Goal: Check status: Check status

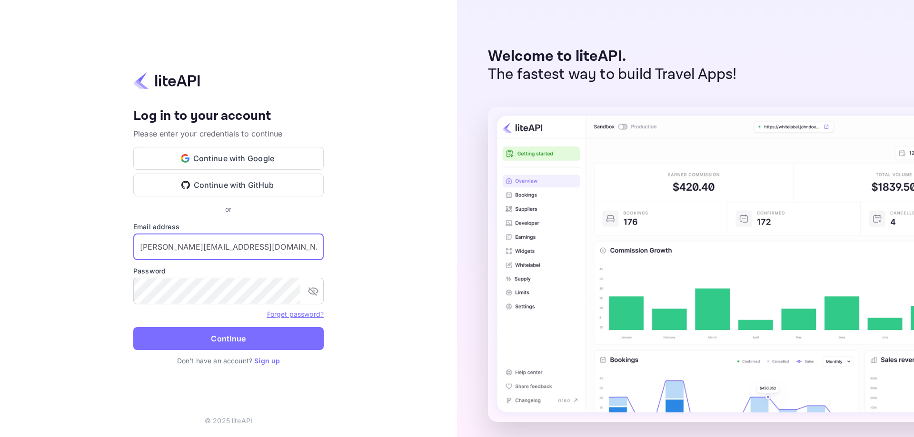
click at [69, 227] on div "Your account has been created successfully, a confirmation link has been sent t…" at bounding box center [228, 218] width 457 height 437
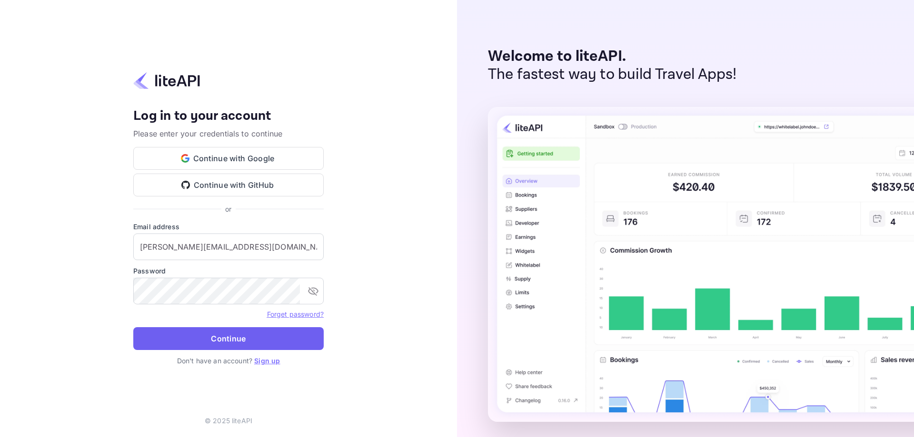
click at [224, 328] on button "Continue" at bounding box center [228, 339] width 190 height 23
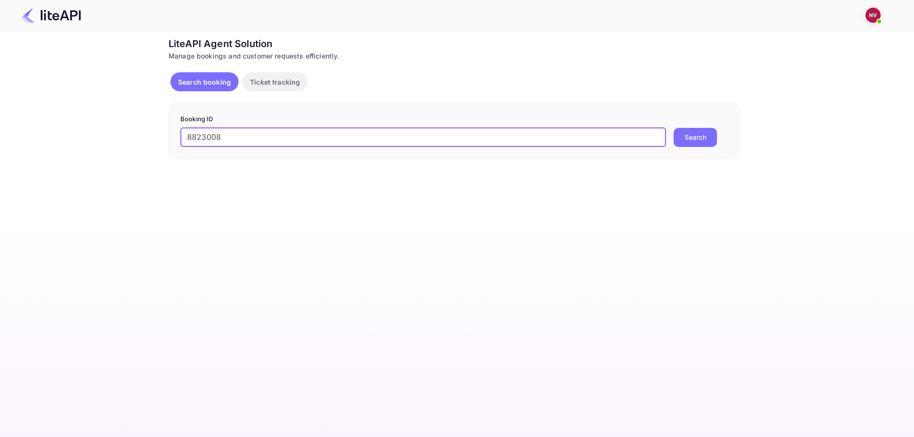
click at [674, 128] on button "Search" at bounding box center [695, 137] width 43 height 19
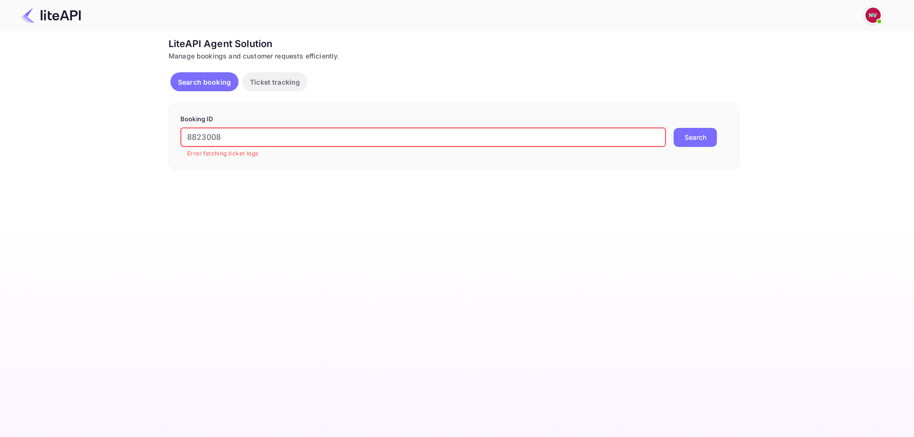
click at [302, 138] on input "8823008" at bounding box center [423, 137] width 486 height 19
click at [674, 128] on button "Search" at bounding box center [695, 137] width 43 height 19
click at [388, 136] on input "8823008" at bounding box center [423, 137] width 486 height 19
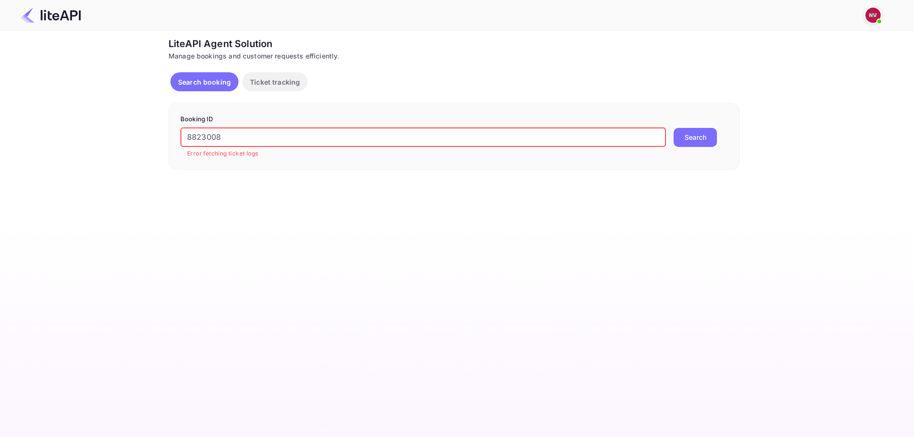
click at [388, 136] on input "8823008" at bounding box center [423, 137] width 486 height 19
paste input "SJxiI8ma7"
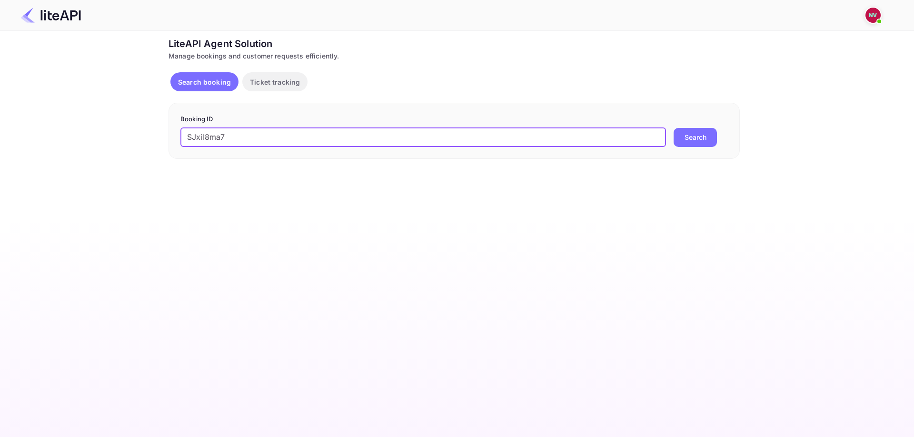
type input "SJxiI8ma7"
click at [674, 128] on button "Search" at bounding box center [695, 137] width 43 height 19
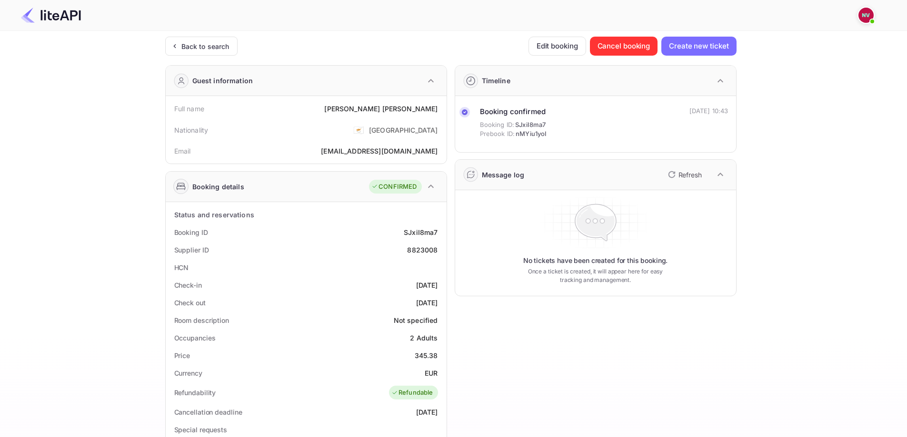
click at [679, 179] on p "Refresh" at bounding box center [689, 175] width 23 height 10
click at [673, 177] on icon "button" at bounding box center [671, 174] width 7 height 7
click at [674, 177] on icon "button" at bounding box center [671, 174] width 11 height 11
click at [672, 173] on icon "button" at bounding box center [671, 174] width 11 height 11
click at [792, 222] on div "Ticket Affiliate URL [URL][DOMAIN_NAME] Business partner name Nuitee Travel Cus…" at bounding box center [450, 359] width 878 height 645
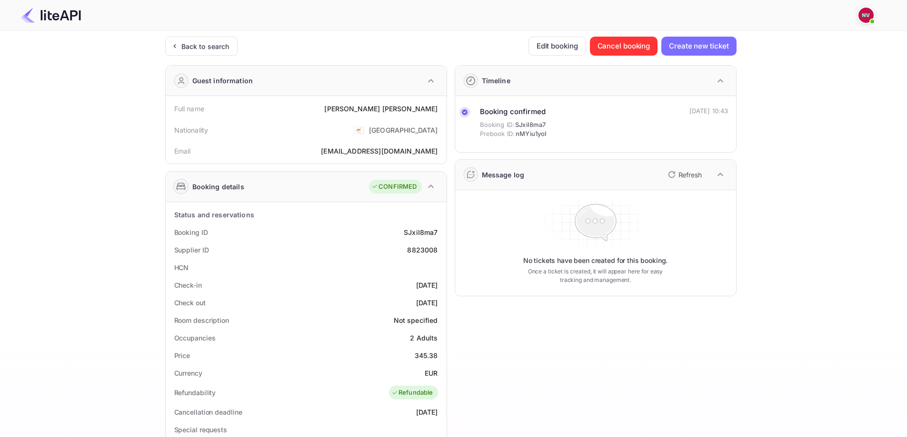
click at [688, 177] on p "Refresh" at bounding box center [689, 175] width 23 height 10
click at [685, 176] on p "Refresh" at bounding box center [689, 175] width 23 height 10
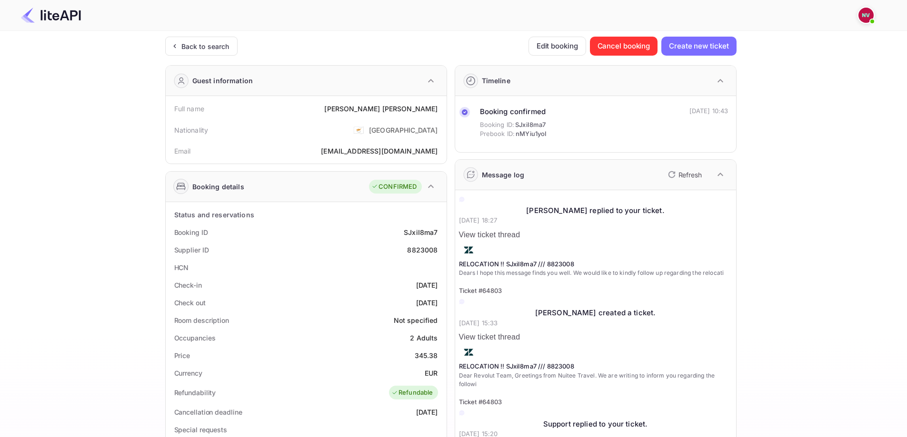
click at [840, 240] on div "Ticket Affiliate URL [URL][DOMAIN_NAME] Business partner name Nuitee Travel Cus…" at bounding box center [450, 359] width 878 height 645
